Goal: Navigation & Orientation: Go to known website

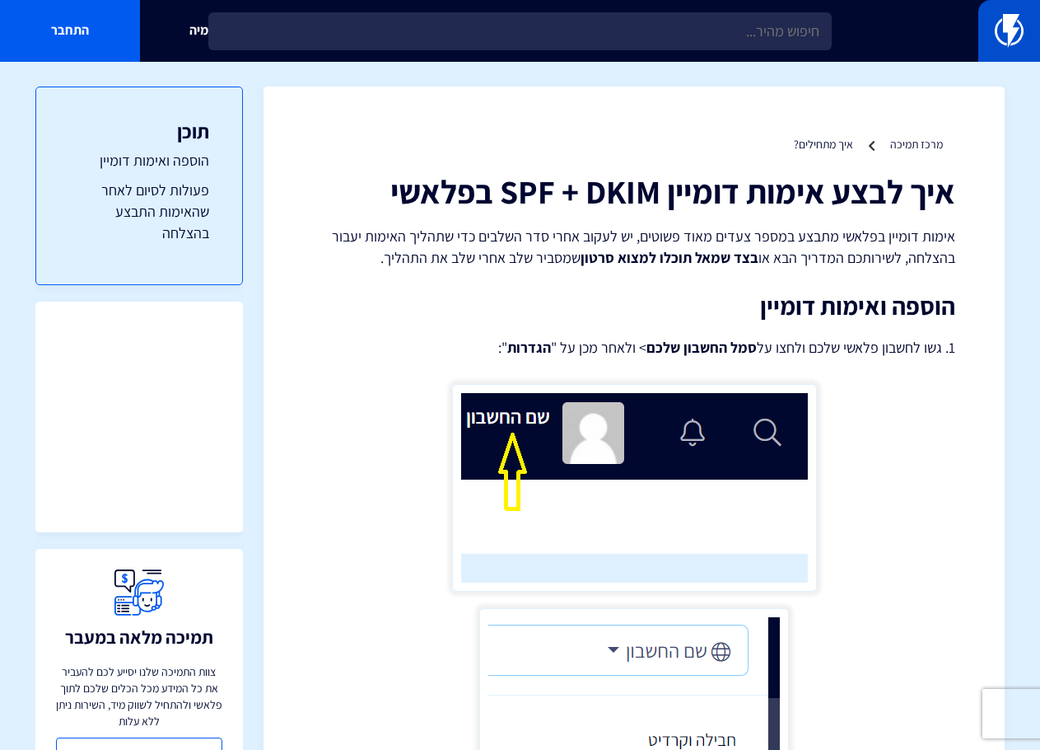
drag, startPoint x: 0, startPoint y: 0, endPoint x: 993, endPoint y: 31, distance: 993.8
click at [993, 31] on link at bounding box center [1010, 31] width 62 height 62
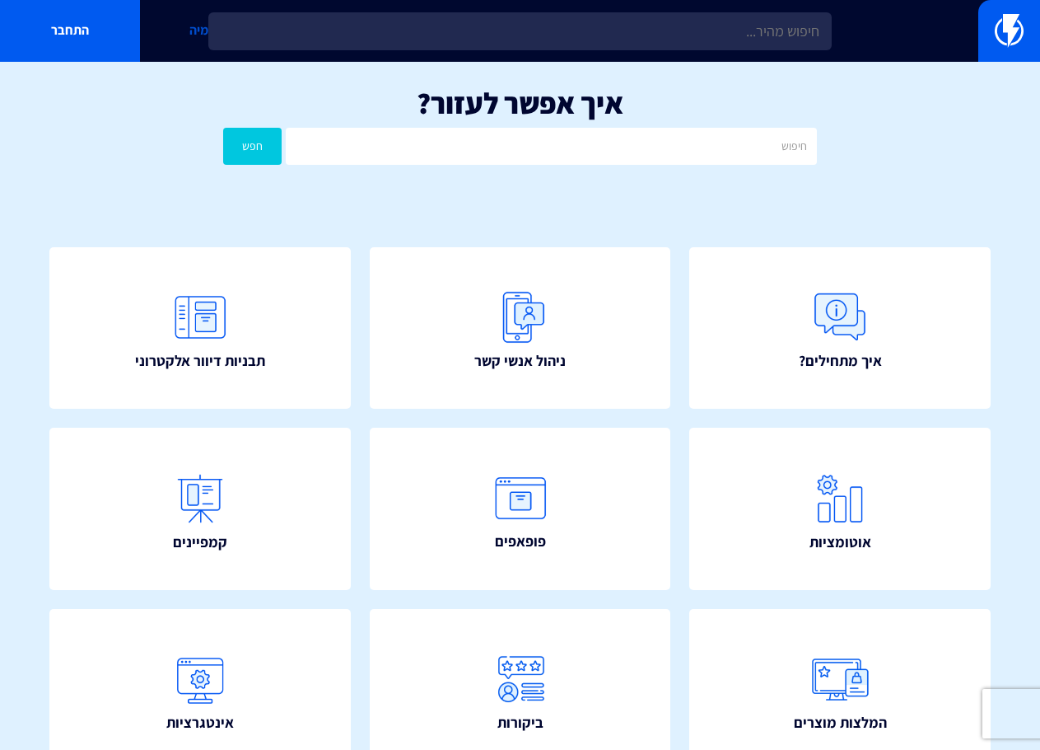
click at [199, 24] on link "אקדמיה" at bounding box center [210, 31] width 140 height 62
click at [991, 35] on link at bounding box center [1010, 31] width 62 height 62
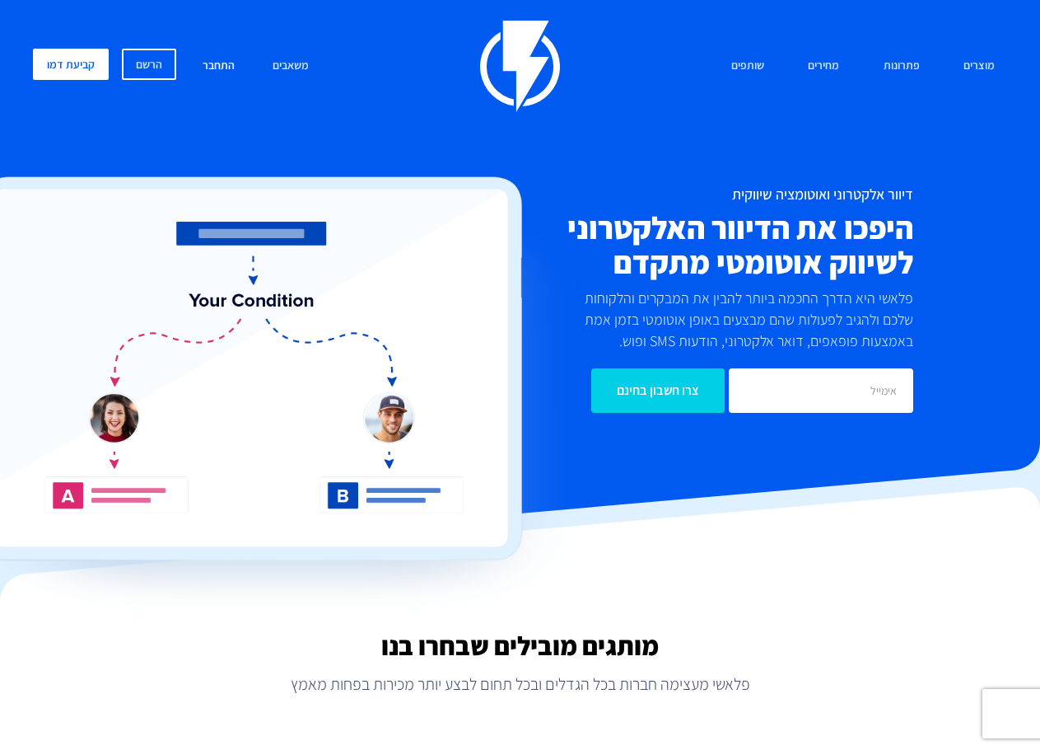
click at [231, 57] on link "התחבר" at bounding box center [218, 66] width 57 height 35
